Goal: Task Accomplishment & Management: Manage account settings

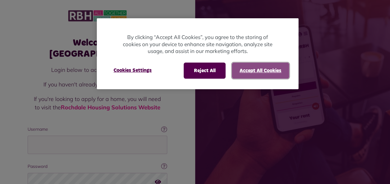
click at [245, 72] on button "Accept All Cookies" at bounding box center [260, 71] width 57 height 16
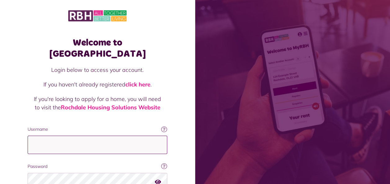
click at [110, 136] on input "Username" at bounding box center [98, 145] width 140 height 18
type input "**********"
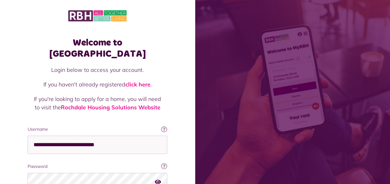
click at [158, 179] on icon "button" at bounding box center [158, 182] width 6 height 6
click at [158, 179] on icon "button" at bounding box center [158, 182] width 7 height 6
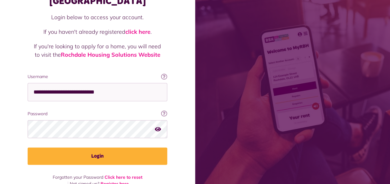
scroll to position [53, 0]
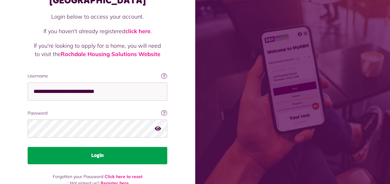
click at [140, 147] on button "Login" at bounding box center [98, 155] width 140 height 17
